Goal: Information Seeking & Learning: Check status

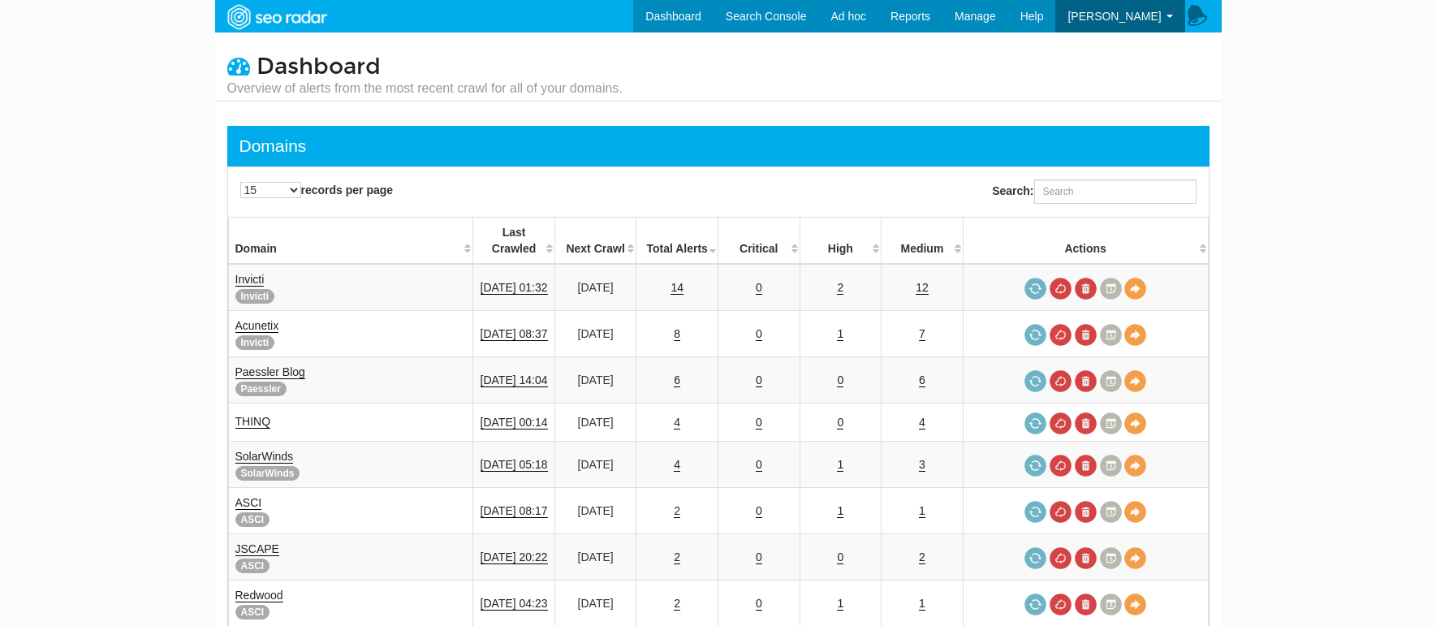
scroll to position [65, 0]
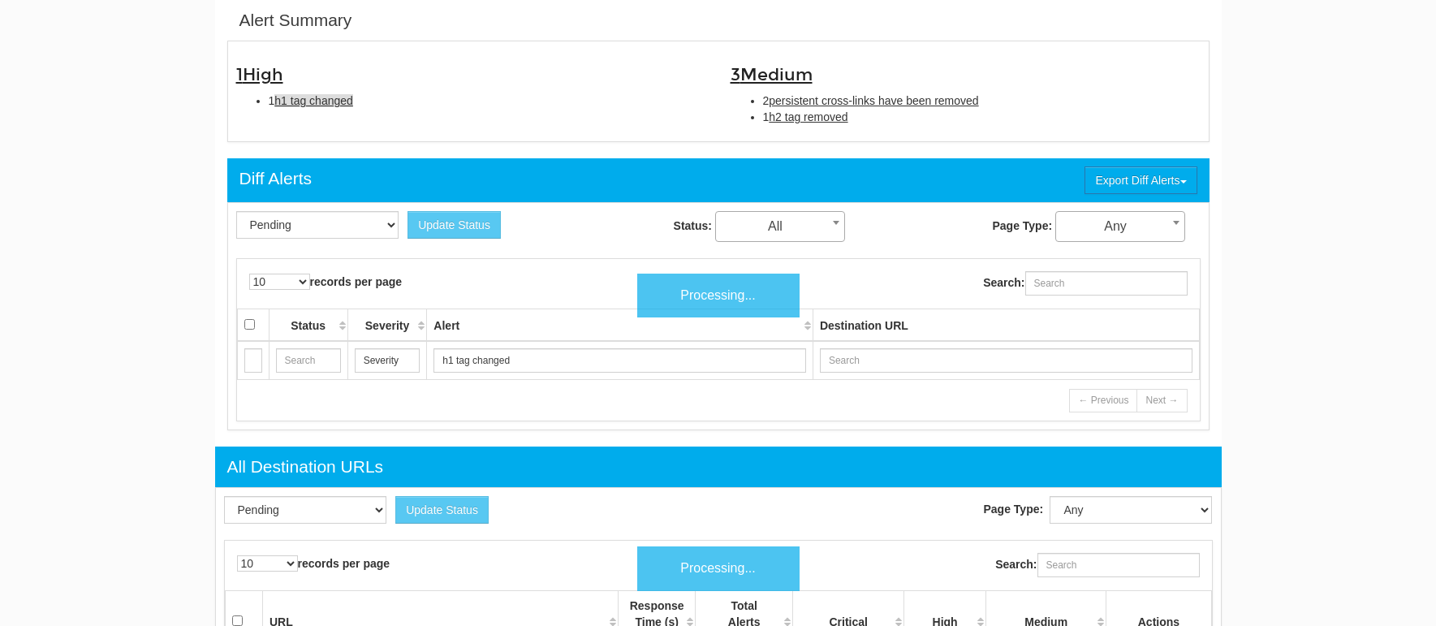
scroll to position [65, 0]
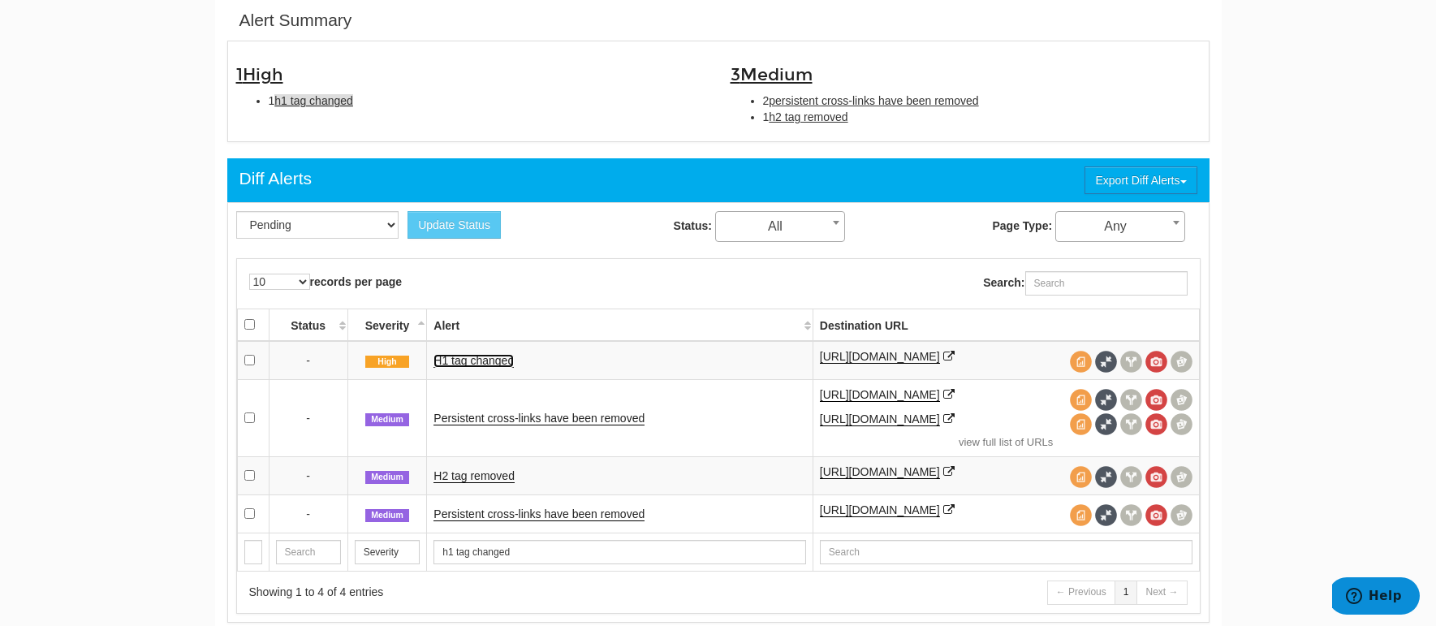
click at [478, 356] on link "H1 tag changed" at bounding box center [473, 361] width 80 height 14
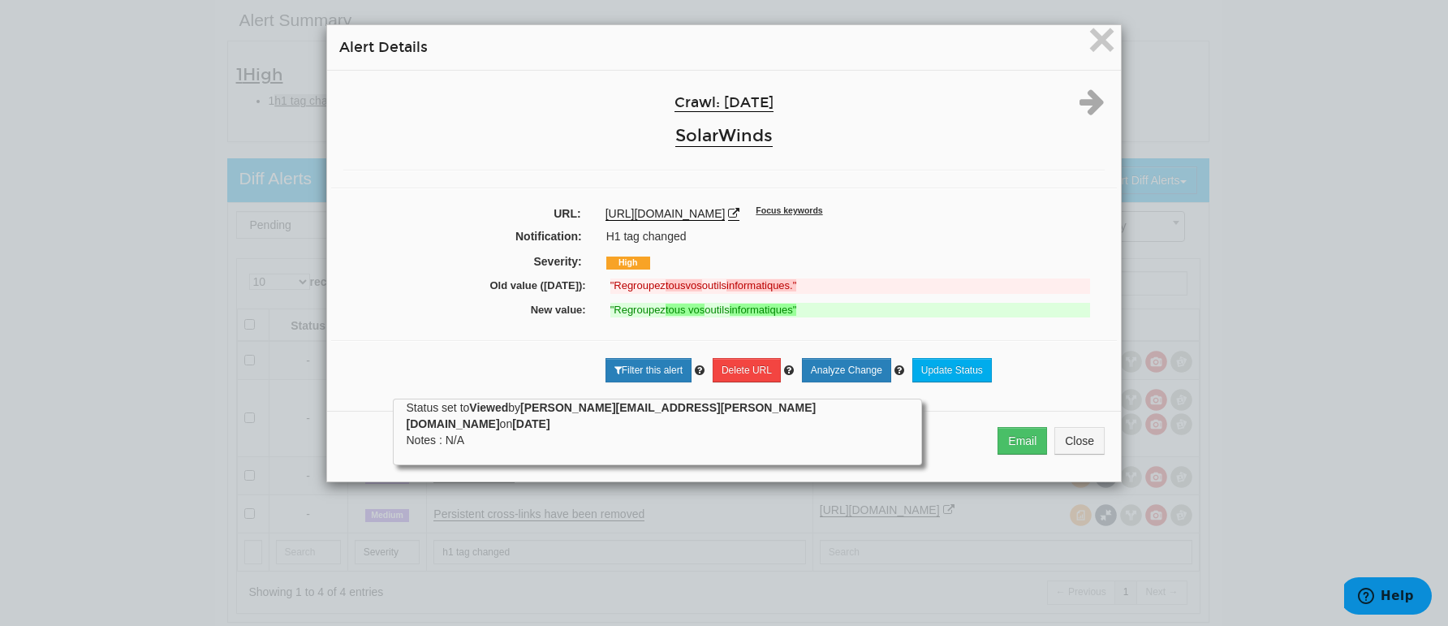
click at [1350, 267] on div "× Alert Details Crawl: [DATE] SolarWinds URL: [URL][DOMAIN_NAME] Focus keywords…" at bounding box center [724, 313] width 1448 height 626
click at [1194, 274] on div "× Alert Details Crawl: [DATE] SolarWinds URL: [URL][DOMAIN_NAME] Focus keywords…" at bounding box center [724, 313] width 1448 height 626
click at [1112, 37] on div "× Alert Details" at bounding box center [724, 47] width 794 height 45
click at [1094, 42] on span "×" at bounding box center [1102, 39] width 28 height 54
